Goal: Find specific page/section: Find specific page/section

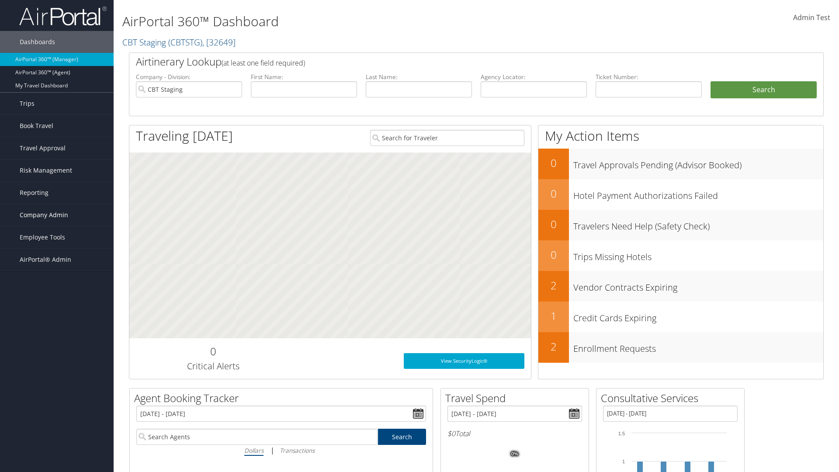
click at [57, 215] on span "Company Admin" at bounding box center [44, 215] width 49 height 22
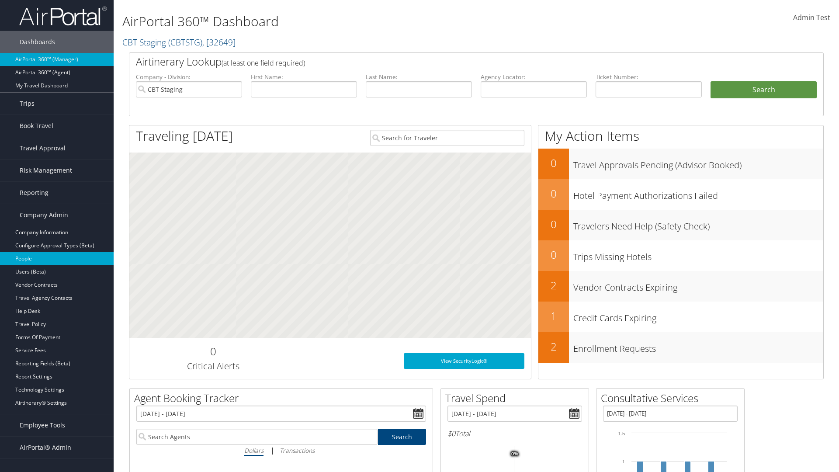
click at [57, 259] on link "People" at bounding box center [57, 258] width 114 height 13
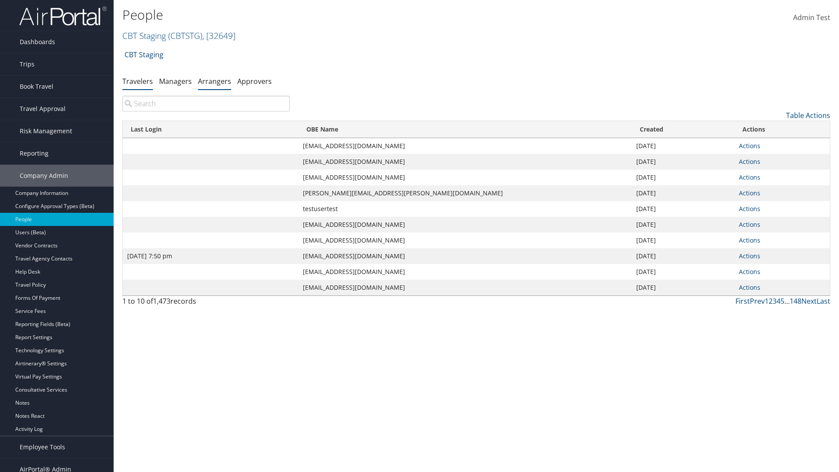
click at [215, 81] on link "Arrangers" at bounding box center [214, 81] width 33 height 10
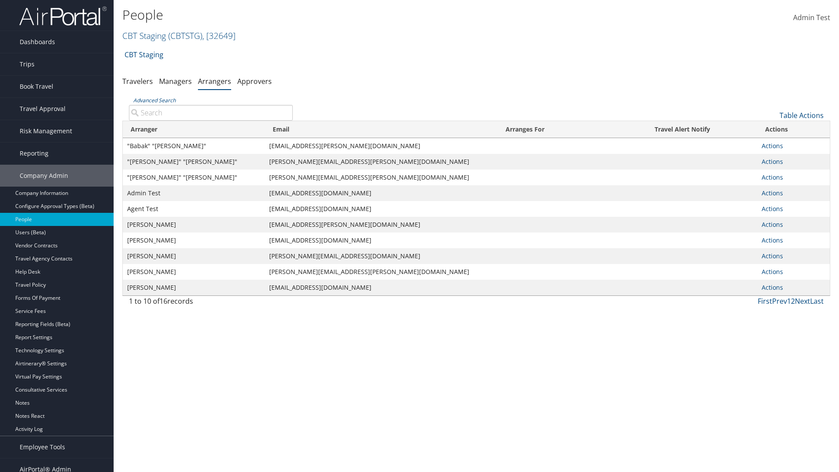
click at [211, 112] on input "Advanced Search" at bounding box center [211, 113] width 164 height 16
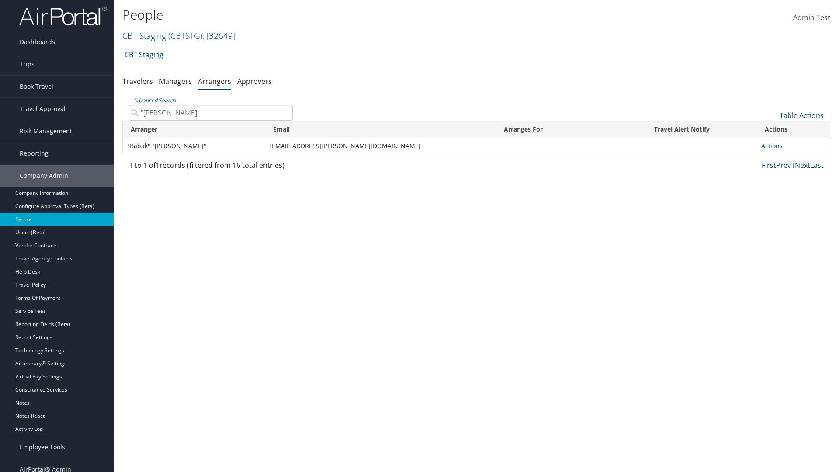
type input ""Babak"
